Goal: Use online tool/utility: Utilize a website feature to perform a specific function

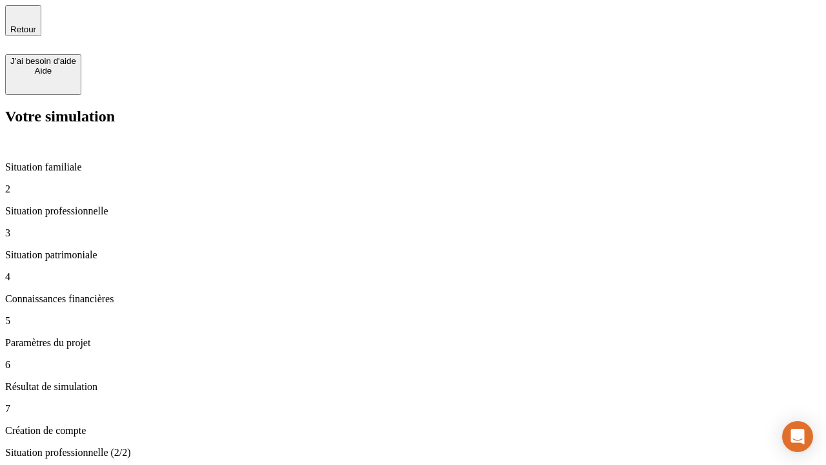
type input "30 000"
type input "0"
type input "1 000"
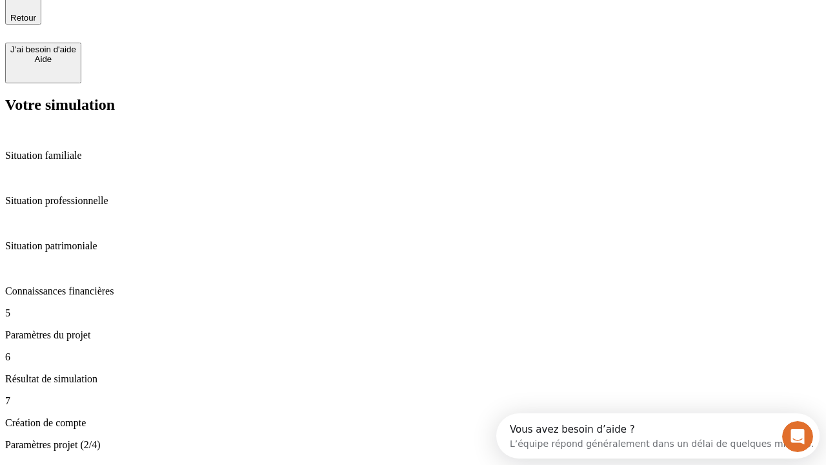
type input "40"
type input "64"
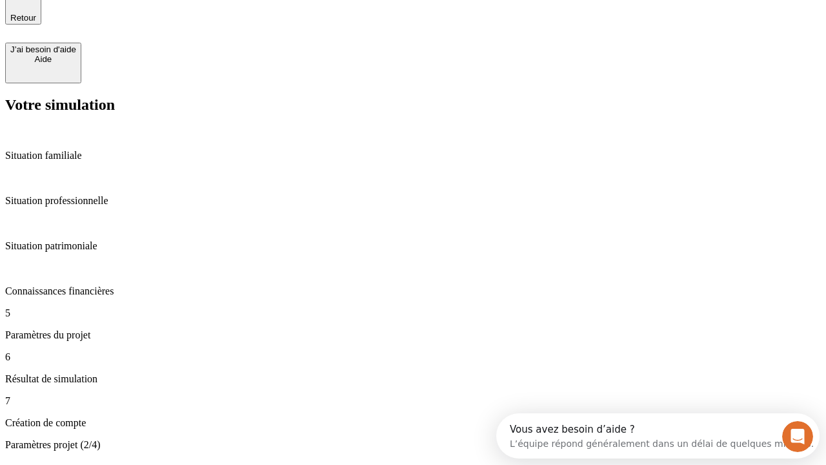
type input "200 000"
type input "640"
